Goal: Task Accomplishment & Management: Manage account settings

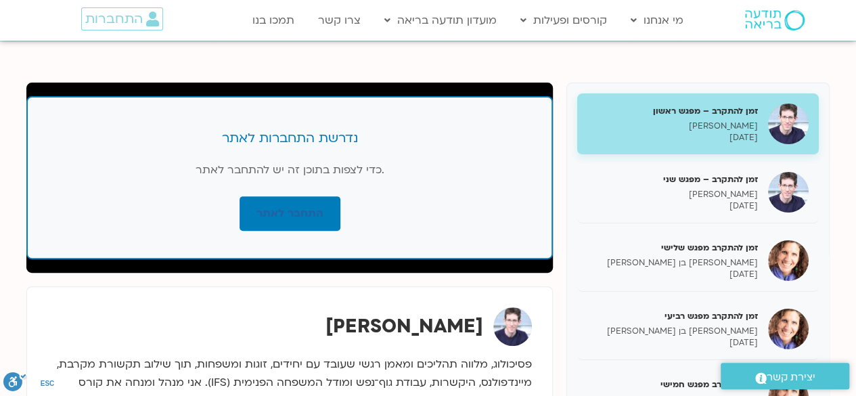
scroll to position [135, 0]
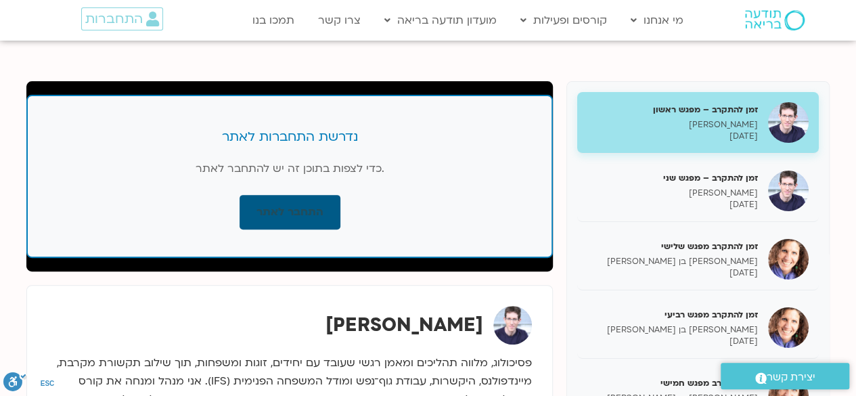
click at [292, 208] on link "התחבר לאתר" at bounding box center [290, 212] width 101 height 35
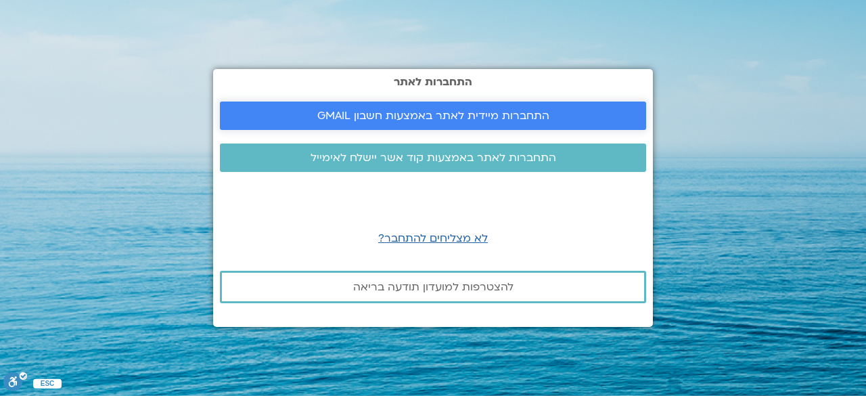
click at [458, 110] on span "התחברות מיידית לאתר באמצעות חשבון GMAIL" at bounding box center [433, 116] width 232 height 12
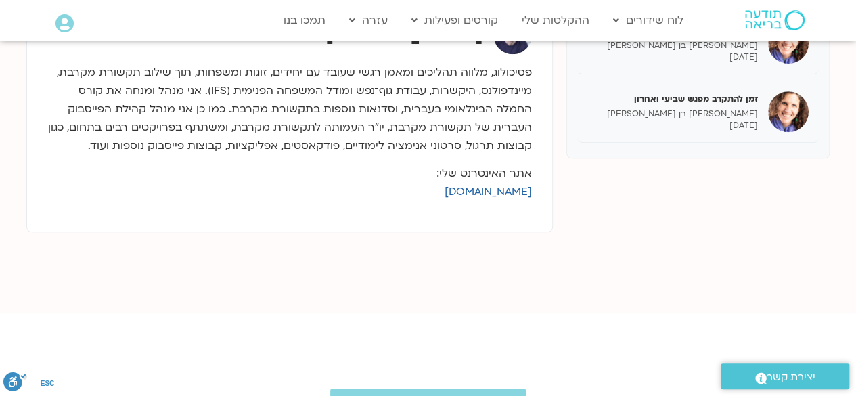
scroll to position [744, 0]
